Goal: Find contact information: Find contact information

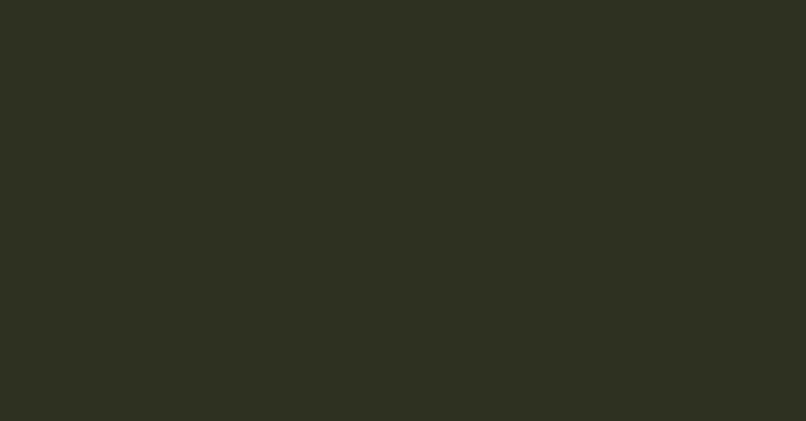
drag, startPoint x: 503, startPoint y: 267, endPoint x: 511, endPoint y: 272, distance: 9.6
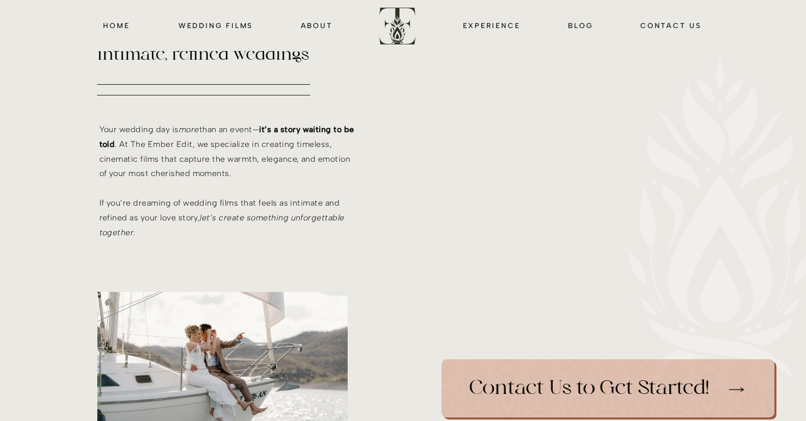
scroll to position [457, 0]
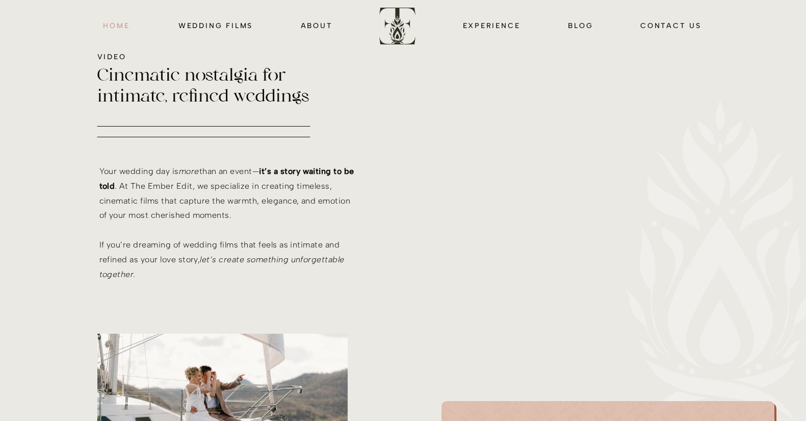
click at [112, 24] on nav "HOME" at bounding box center [117, 25] width 30 height 12
click at [104, 26] on nav "HOME" at bounding box center [117, 25] width 30 height 12
click at [111, 26] on nav "HOME" at bounding box center [117, 25] width 30 height 12
click at [320, 26] on nav "about" at bounding box center [316, 25] width 33 height 12
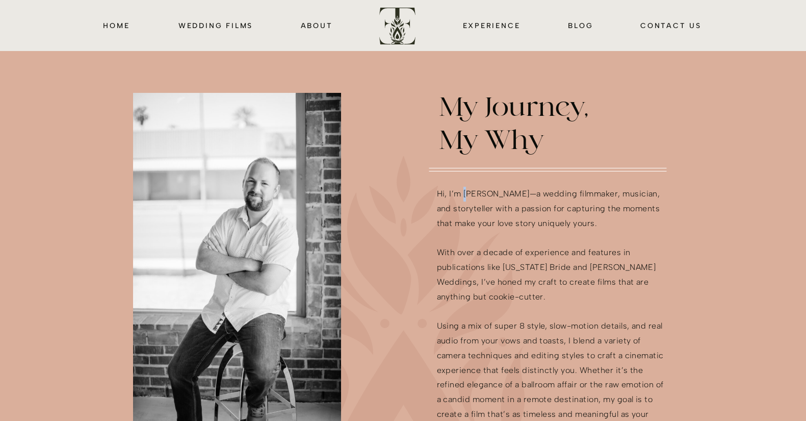
click at [467, 193] on p "Hi, I’m [PERSON_NAME]—a wedding filmmaker, musician, and storyteller with a pas…" at bounding box center [552, 417] width 230 height 461
click at [466, 192] on p "Hi, I’m [PERSON_NAME]—a wedding filmmaker, musician, and storyteller with a pas…" at bounding box center [552, 417] width 230 height 461
click at [497, 192] on p "Hi, I’m [PERSON_NAME]—a wedding filmmaker, musician, and storyteller with a pas…" at bounding box center [552, 417] width 230 height 461
drag, startPoint x: 521, startPoint y: 193, endPoint x: 466, endPoint y: 193, distance: 55.1
click at [466, 193] on p "Hi, I’m [PERSON_NAME]—a wedding filmmaker, musician, and storyteller with a pas…" at bounding box center [552, 417] width 230 height 461
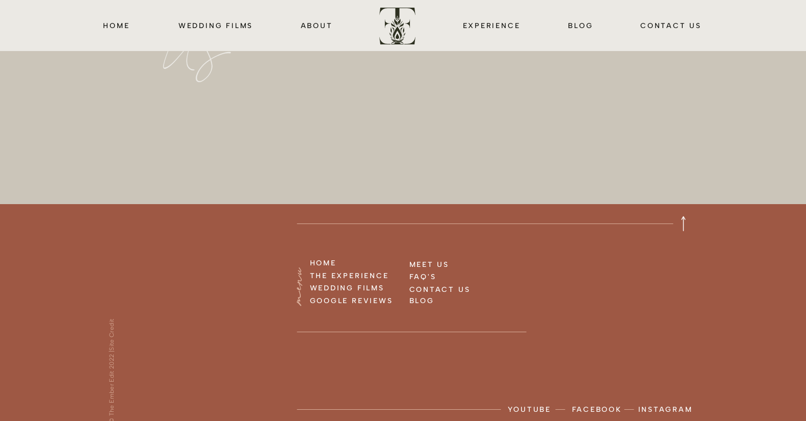
scroll to position [2636, 0]
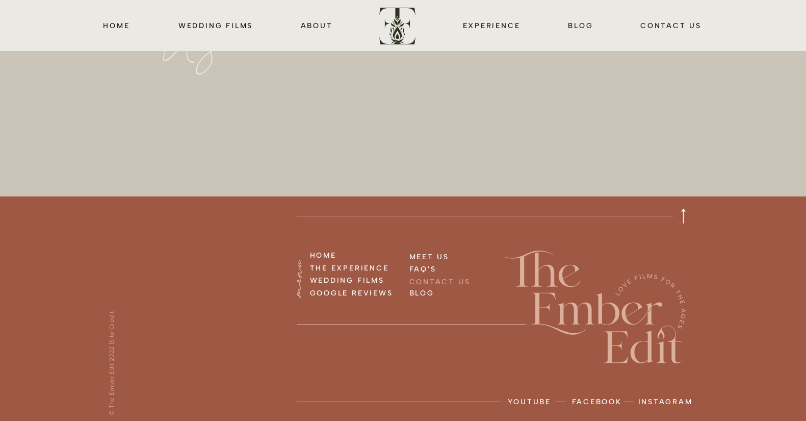
click at [425, 277] on h3 "CONTACT US" at bounding box center [449, 280] width 81 height 11
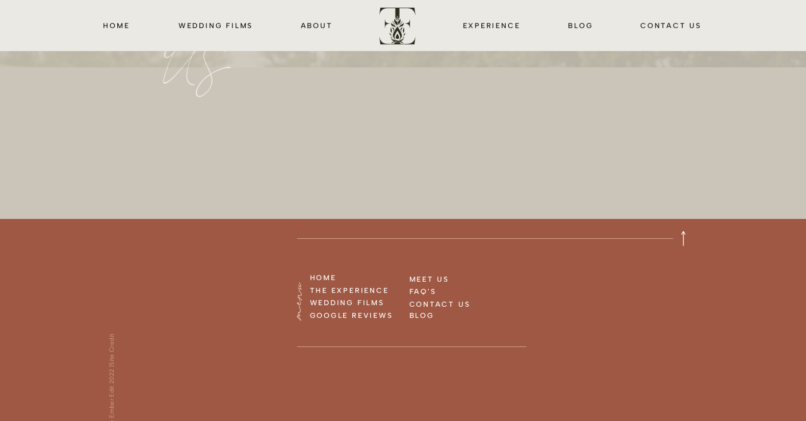
scroll to position [1179, 0]
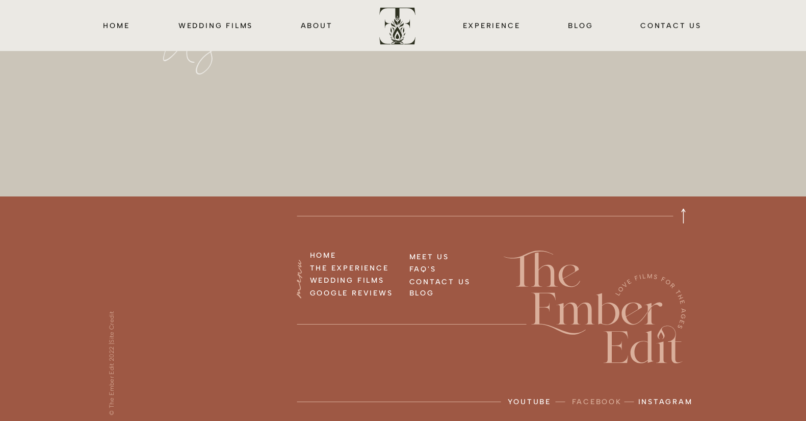
click at [592, 403] on p "facebook" at bounding box center [598, 403] width 52 height 17
